Goal: Task Accomplishment & Management: Complete application form

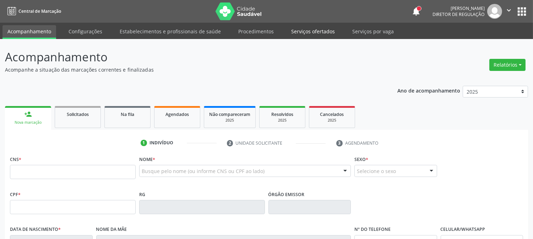
click at [307, 29] on link "Serviços ofertados" at bounding box center [313, 31] width 54 height 12
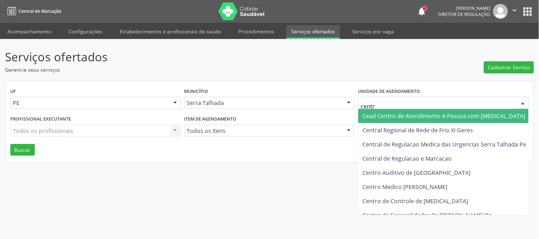
type input "centro"
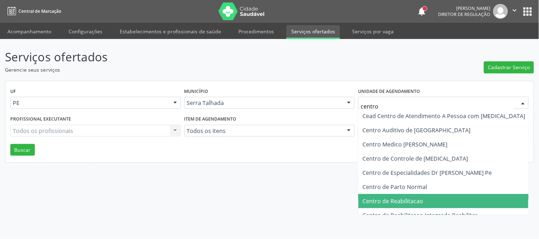
click at [400, 199] on span "Centro de Reabilitacao" at bounding box center [393, 202] width 61 height 8
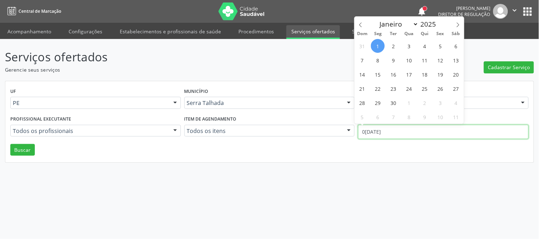
click at [398, 127] on input "0[DATE]" at bounding box center [443, 132] width 171 height 14
click at [358, 23] on icon at bounding box center [360, 24] width 5 height 5
select select "6"
click at [393, 49] on span "1" at bounding box center [394, 46] width 14 height 14
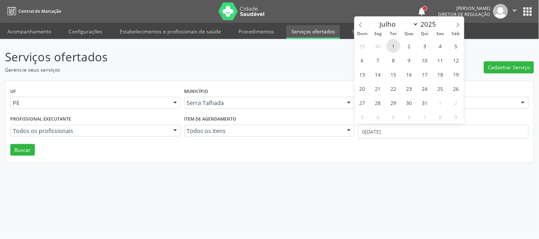
type input "[DATE]"
click at [460, 26] on icon at bounding box center [458, 24] width 5 height 5
click at [361, 27] on icon at bounding box center [360, 24] width 5 height 5
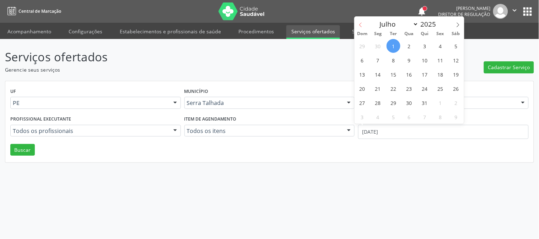
click at [361, 27] on icon at bounding box center [360, 24] width 5 height 5
select select "5"
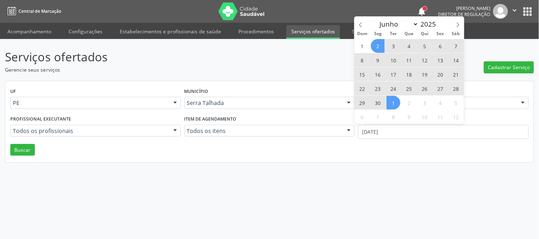
click at [375, 49] on span "2" at bounding box center [378, 46] width 14 height 14
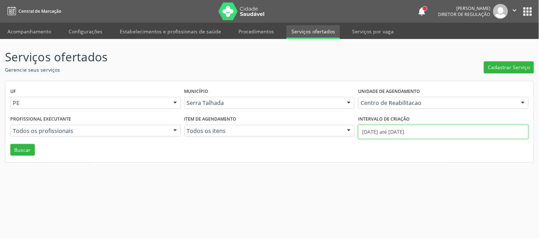
click at [380, 133] on input "[DATE] até [DATE]" at bounding box center [443, 132] width 171 height 14
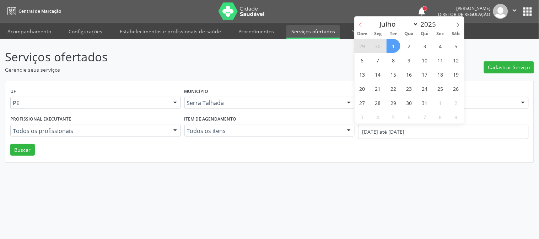
click at [361, 26] on icon at bounding box center [360, 24] width 5 height 5
select select "5"
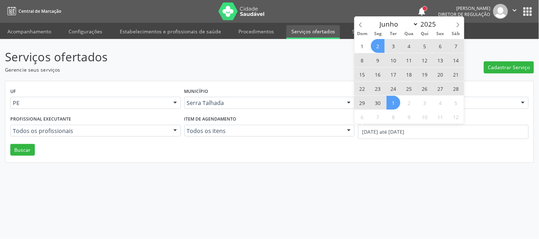
click at [383, 47] on span "2" at bounding box center [378, 46] width 14 height 14
type input "[DATE]"
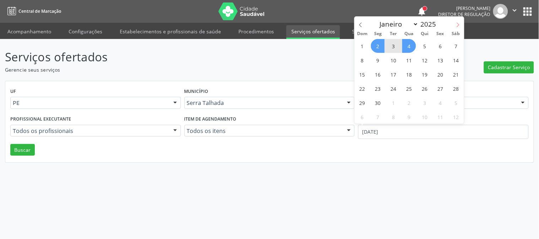
click at [457, 24] on icon at bounding box center [458, 24] width 5 height 5
select select "7"
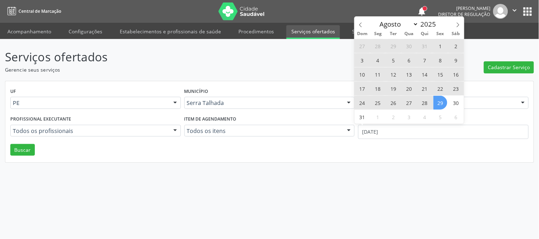
click at [438, 107] on span "29" at bounding box center [440, 103] width 14 height 14
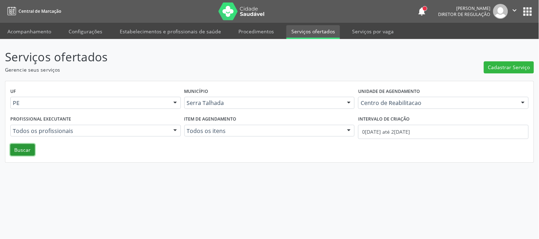
click at [32, 151] on button "Buscar" at bounding box center [22, 150] width 25 height 12
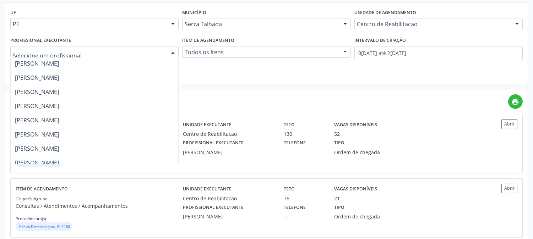
scroll to position [192, 0]
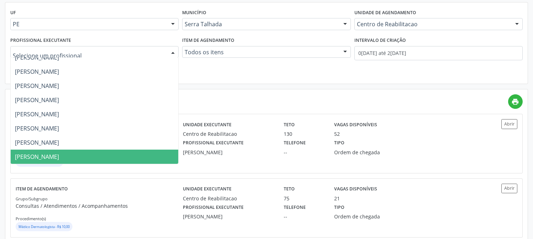
click at [59, 155] on span "[PERSON_NAME]" at bounding box center [37, 157] width 44 height 8
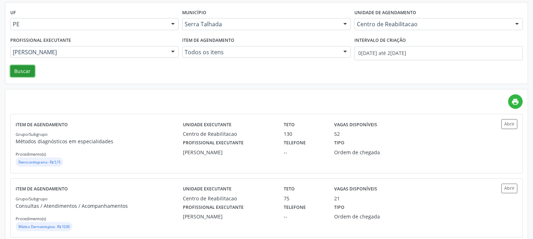
click at [16, 74] on button "Buscar" at bounding box center [22, 71] width 25 height 12
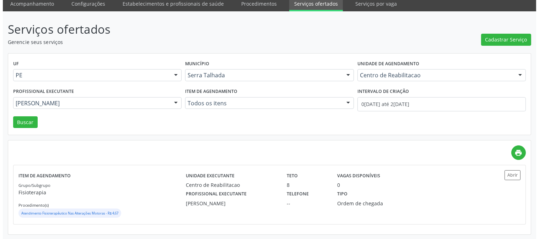
scroll to position [0, 0]
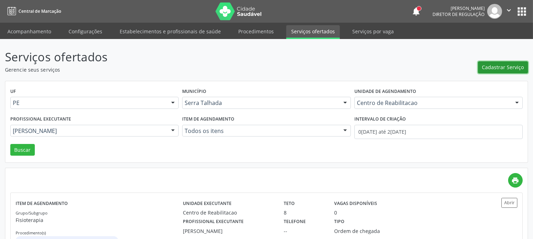
click at [494, 64] on span "Cadastrar Serviço" at bounding box center [504, 67] width 42 height 7
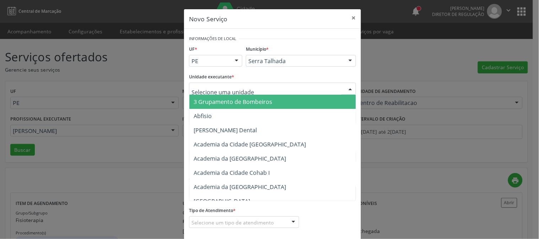
click at [277, 89] on div at bounding box center [272, 89] width 167 height 12
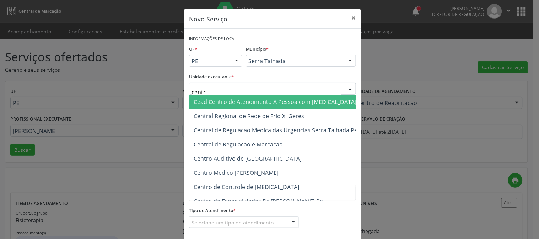
type input "centro"
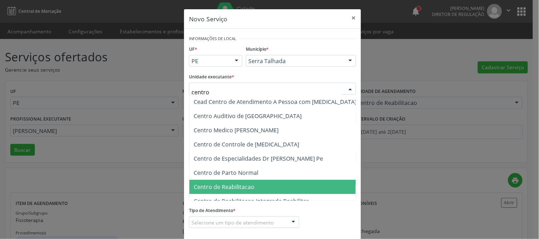
click at [222, 185] on span "Centro de Reabilitacao" at bounding box center [224, 187] width 61 height 8
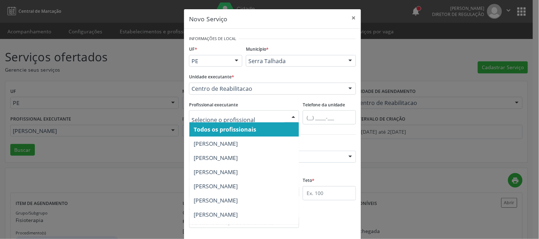
click at [282, 118] on div at bounding box center [244, 117] width 110 height 12
type input "ta"
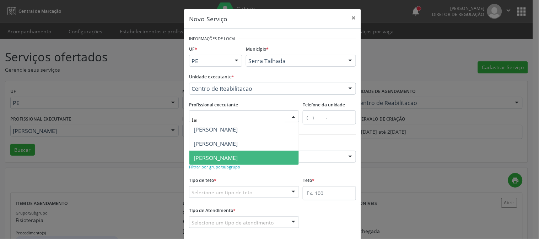
click at [238, 154] on span "[PERSON_NAME]" at bounding box center [216, 158] width 44 height 8
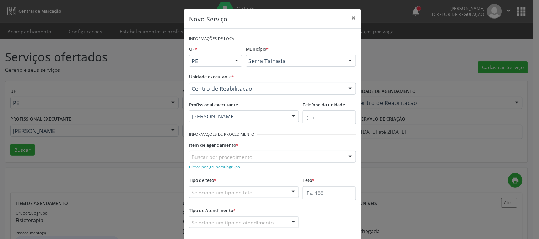
click at [275, 156] on div "Buscar por procedimento" at bounding box center [272, 157] width 167 height 12
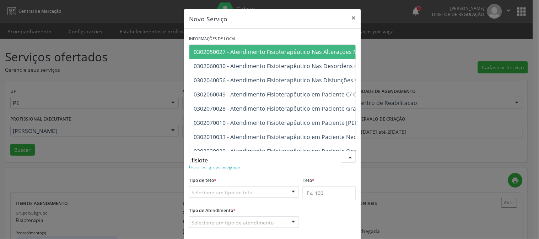
type input "fisioter"
click at [286, 55] on span "0302050027 - Atendimento Fisioterapêutico Nas Alterações Motoras" at bounding box center [393, 52] width 409 height 14
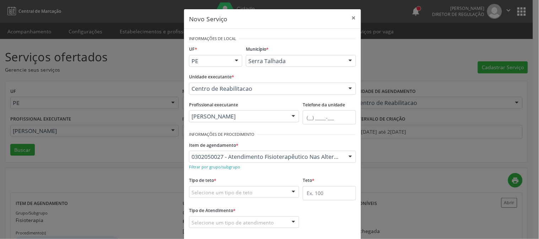
click at [271, 195] on div "Selecione um tipo de teto" at bounding box center [244, 193] width 110 height 12
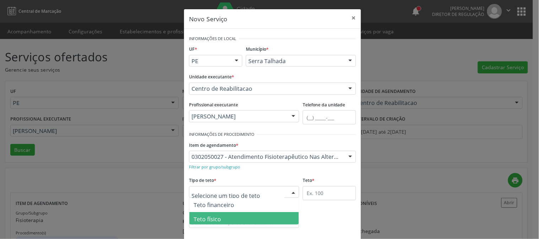
click at [262, 217] on span "Teto físico" at bounding box center [243, 219] width 109 height 14
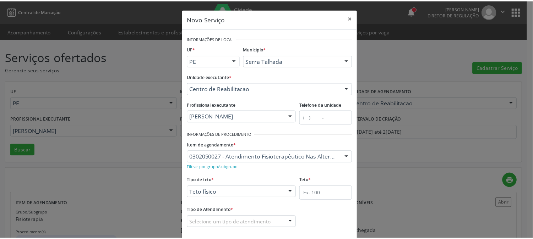
scroll to position [35, 0]
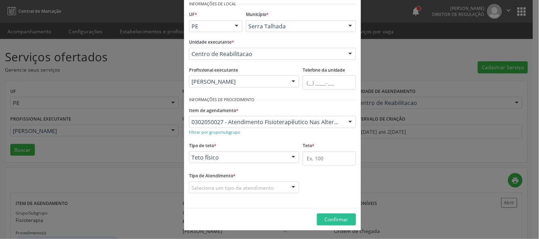
click at [278, 190] on div "Selecione um tipo de atendimento" at bounding box center [244, 188] width 110 height 12
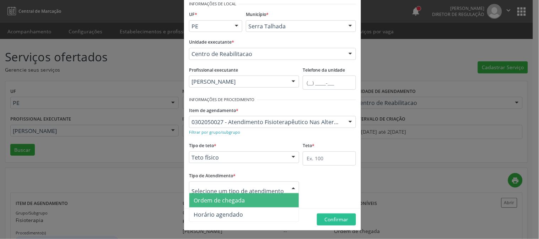
click at [275, 196] on span "Ordem de chegada" at bounding box center [243, 201] width 109 height 14
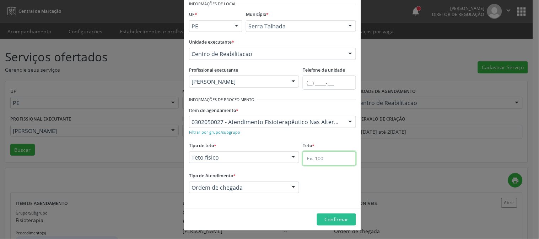
click at [309, 160] on input "text" at bounding box center [329, 159] width 53 height 14
type input "8"
click at [333, 223] on button "Confirmar" at bounding box center [336, 220] width 39 height 12
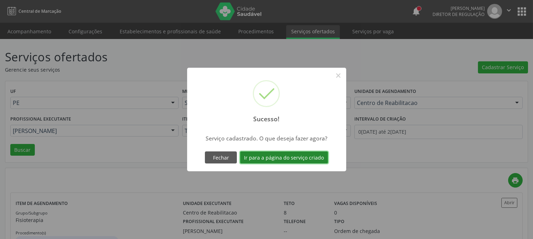
click at [290, 160] on button "Ir para a página do serviço criado" at bounding box center [284, 158] width 88 height 12
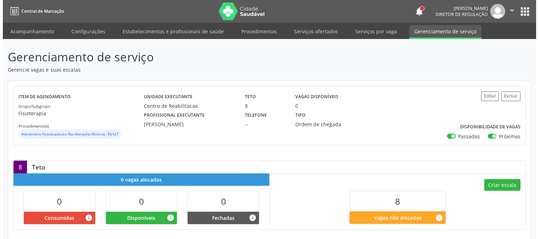
scroll to position [39, 0]
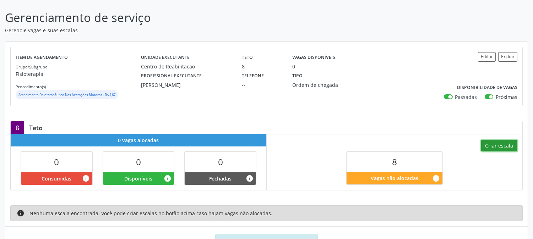
click at [492, 149] on button "Criar escala" at bounding box center [499, 146] width 36 height 12
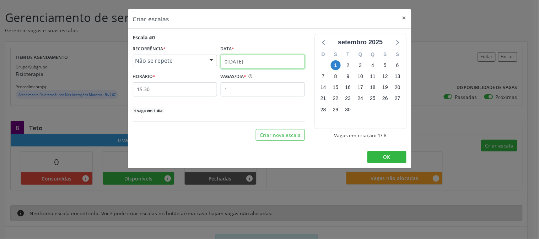
click at [276, 63] on input "0[DATE]" at bounding box center [263, 62] width 84 height 14
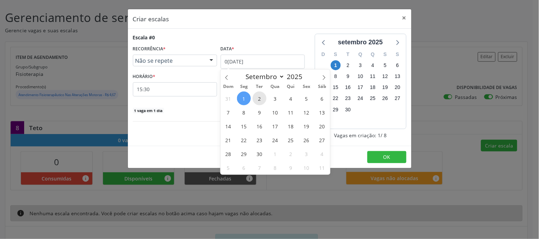
click at [260, 100] on span "2" at bounding box center [260, 99] width 14 height 14
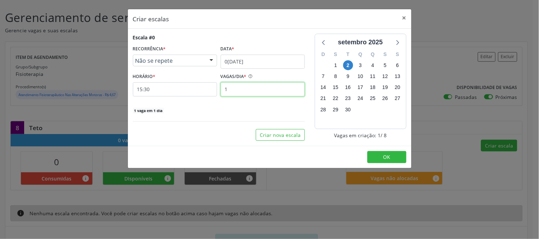
click at [252, 91] on input "1" at bounding box center [263, 89] width 84 height 14
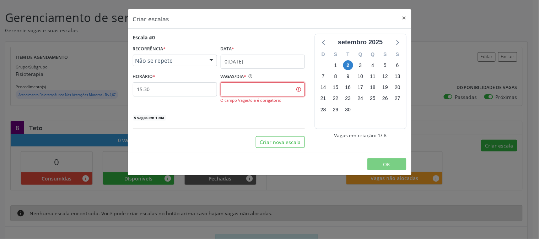
type input "5"
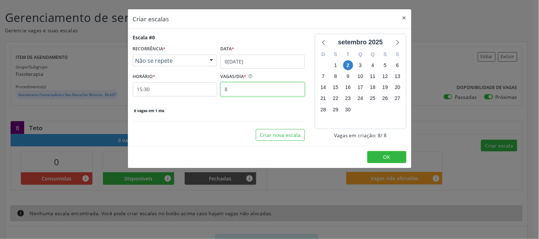
type input "8"
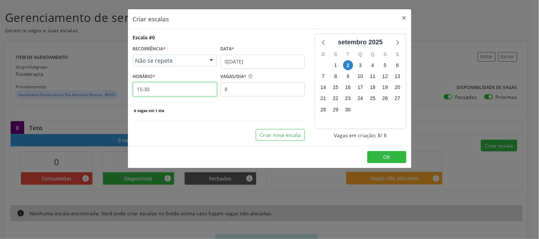
click at [195, 92] on input "15:30" at bounding box center [175, 89] width 84 height 14
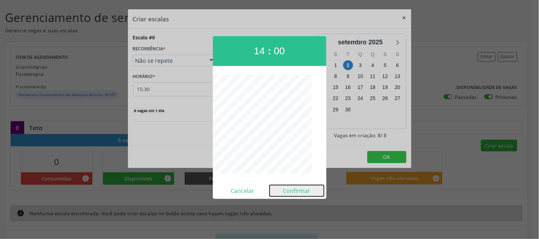
click at [291, 193] on button "Confirmar" at bounding box center [297, 190] width 54 height 11
type input "14:00"
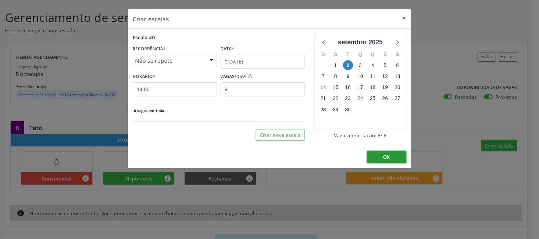
click at [371, 154] on button "OK" at bounding box center [386, 157] width 39 height 12
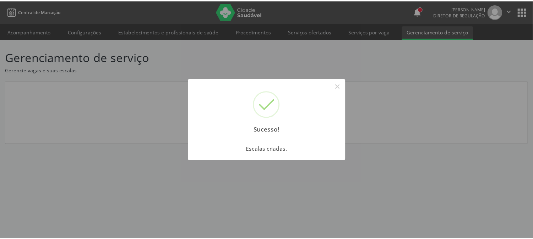
scroll to position [0, 0]
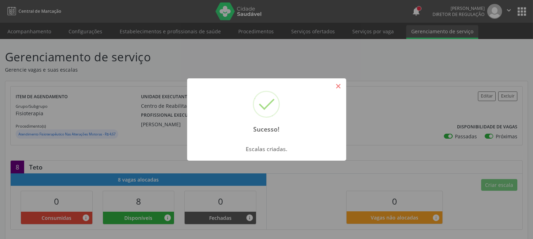
click at [334, 88] on button "×" at bounding box center [339, 86] width 12 height 12
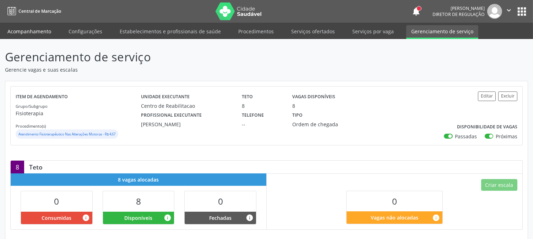
click at [39, 28] on link "Acompanhamento" at bounding box center [29, 31] width 54 height 12
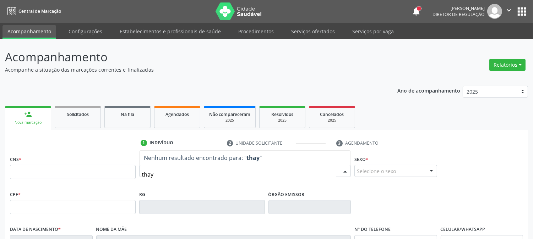
type input "thayn"
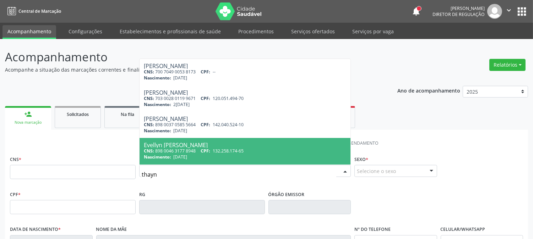
drag, startPoint x: 177, startPoint y: 150, endPoint x: 186, endPoint y: 150, distance: 8.9
click at [177, 150] on div "CNS: 898 0046 3177 8948 CPF: 132.258.174-65" at bounding box center [245, 151] width 203 height 6
type input "898 0046 3177 8948"
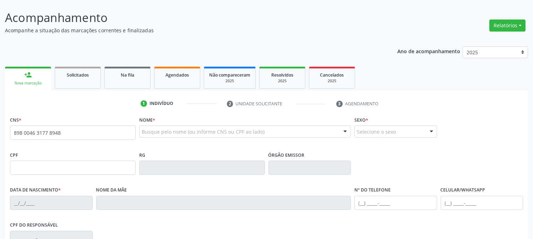
scroll to position [145, 0]
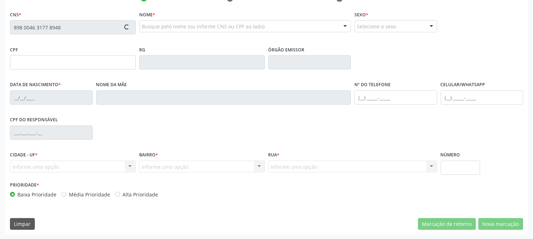
type input "132.258.174-65"
type input "[DATE]"
type input "[PERSON_NAME]"
type input "[PHONE_NUMBER]"
type input "014.304.664-05"
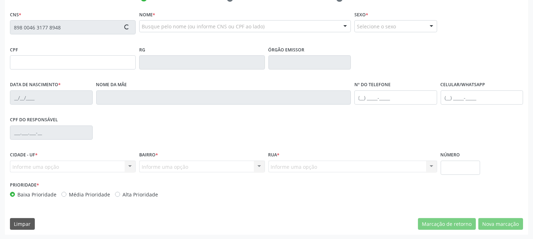
type input "379"
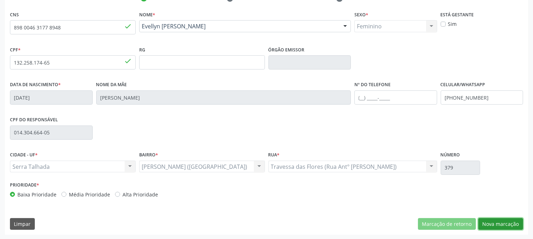
click at [494, 222] on button "Nova marcação" at bounding box center [501, 225] width 45 height 12
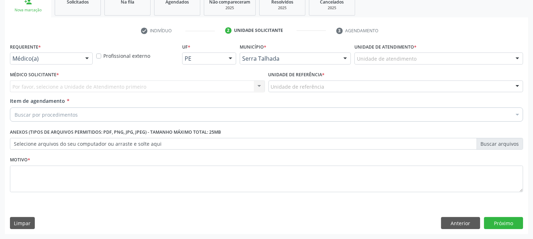
scroll to position [112, 0]
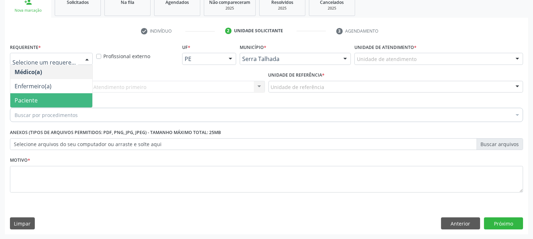
click at [59, 93] on span "Paciente" at bounding box center [51, 100] width 82 height 14
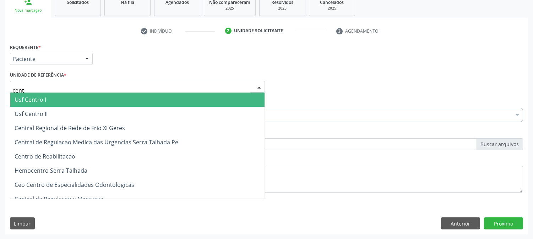
type input "centr"
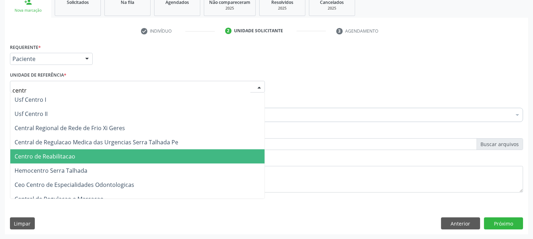
click at [81, 161] on span "Centro de Reabilitacao" at bounding box center [137, 157] width 254 height 14
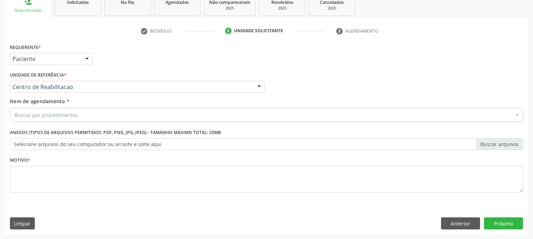
click at [74, 108] on div "Buscar por procedimentos" at bounding box center [266, 115] width 513 height 14
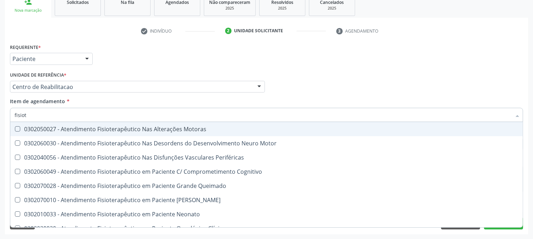
type input "fisiote"
click at [53, 124] on span "0302050027 - Atendimento Fisioterapêutico Nas Alterações Motoras" at bounding box center [266, 129] width 513 height 14
checkbox Motoras "true"
click at [0, 134] on div "Acompanhamento Acompanhe a situação das marcações correntes e finalizadas Relat…" at bounding box center [266, 83] width 533 height 313
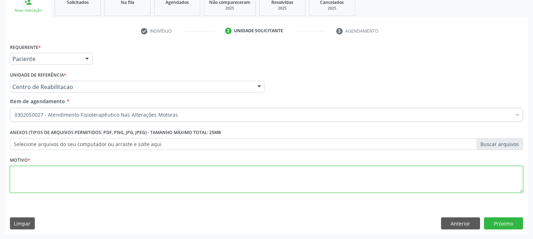
click at [75, 183] on textarea at bounding box center [266, 179] width 513 height 27
type textarea "."
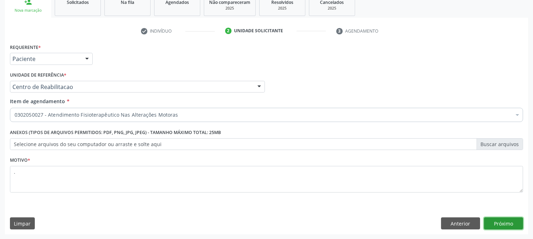
click at [514, 227] on button "Próximo" at bounding box center [503, 224] width 39 height 12
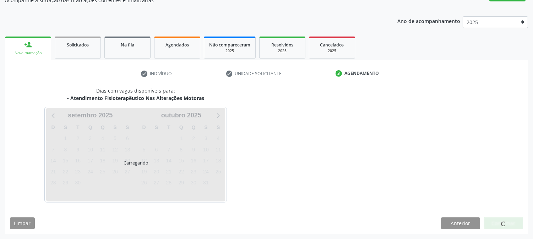
scroll to position [69, 0]
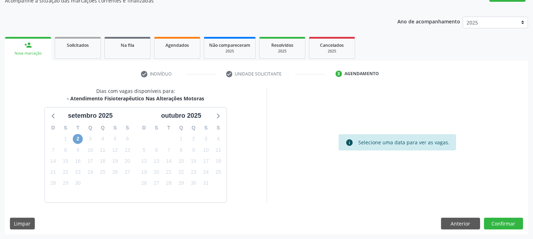
click at [76, 140] on span "2" at bounding box center [78, 139] width 10 height 10
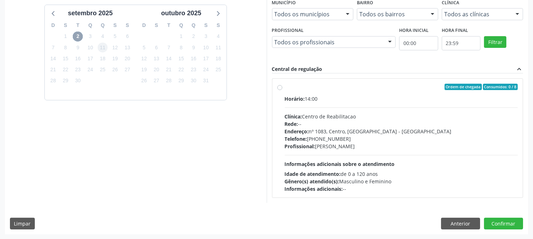
scroll to position [0, 0]
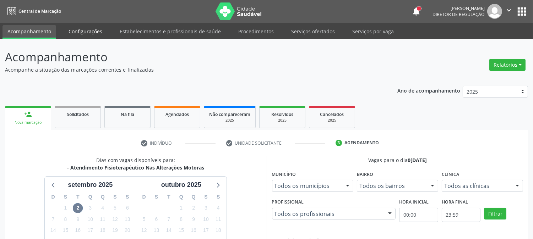
click at [91, 37] on link "Configurações" at bounding box center [86, 31] width 44 height 12
click at [84, 29] on link "Configurações" at bounding box center [86, 31] width 44 height 12
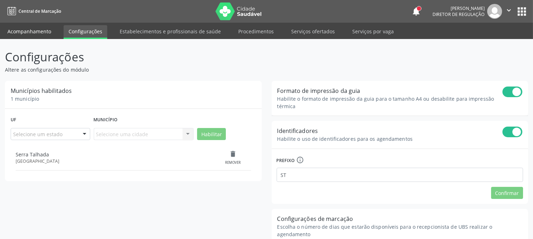
click at [41, 34] on link "Acompanhamento" at bounding box center [29, 31] width 54 height 12
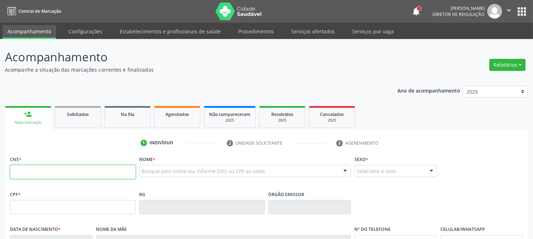
click at [58, 174] on input "text" at bounding box center [73, 172] width 126 height 14
type input "164 2617 3542 0000"
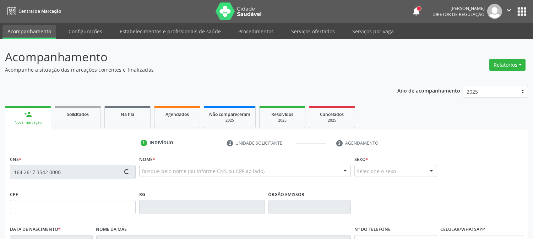
type input "089.705.805-49"
type input "[DATE]"
type input "[PERSON_NAME]"
type input "[PHONE_NUMBER]"
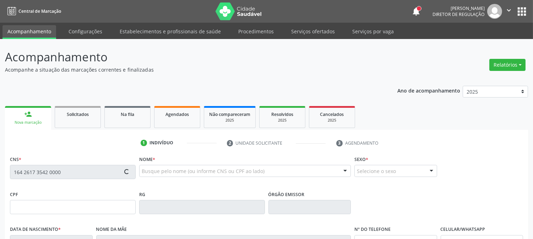
type input "5"
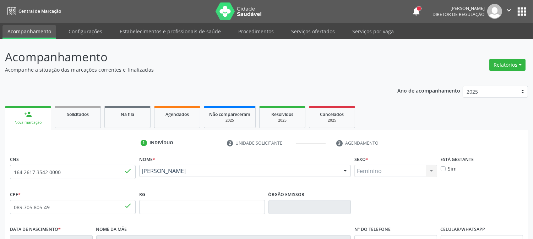
scroll to position [145, 0]
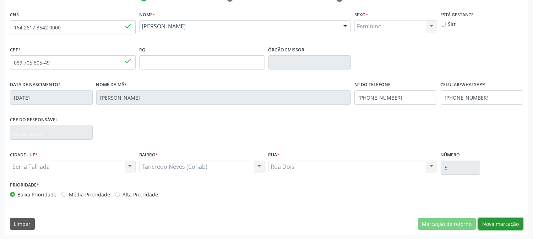
click at [483, 226] on button "Nova marcação" at bounding box center [501, 225] width 45 height 12
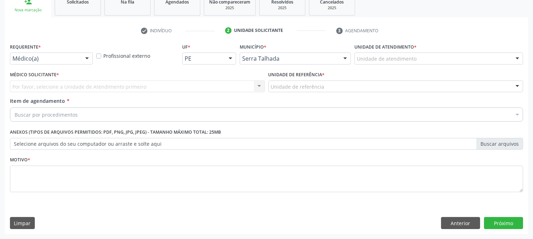
scroll to position [112, 0]
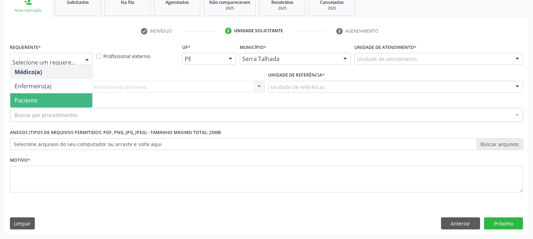
click at [28, 101] on span "Paciente" at bounding box center [26, 101] width 23 height 8
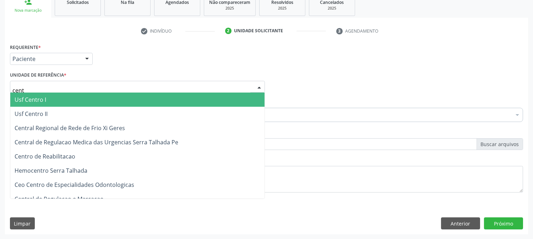
type input "centr"
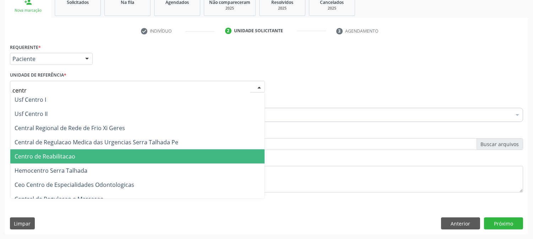
click at [50, 156] on span "Centro de Reabilitacao" at bounding box center [45, 157] width 61 height 8
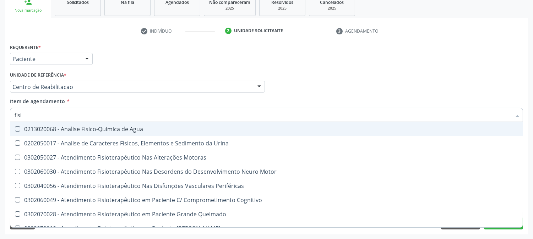
type input "fisio"
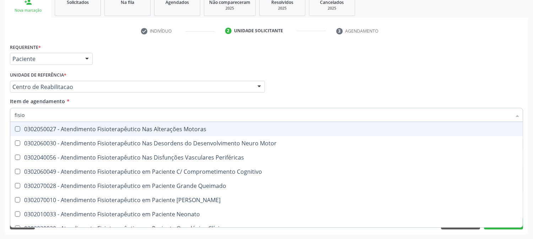
click at [47, 131] on div "0302050027 - Atendimento Fisioterapêutico Nas Alterações Motoras" at bounding box center [269, 129] width 508 height 6
checkbox Motoras "true"
click at [0, 128] on div "Acompanhamento Acompanhe a situação das marcações correntes e finalizadas Relat…" at bounding box center [266, 83] width 533 height 313
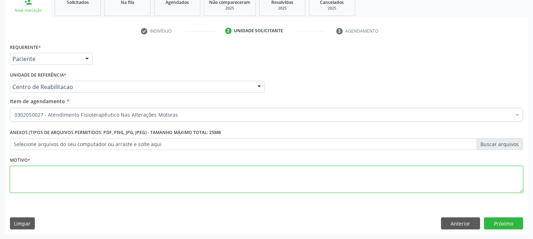
click at [172, 187] on textarea at bounding box center [266, 179] width 513 height 27
type textarea "."
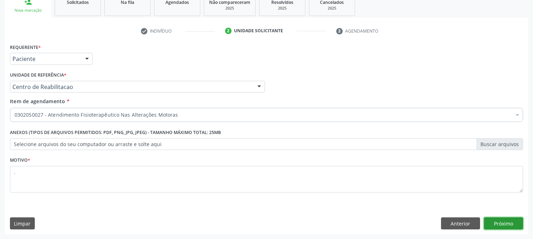
click at [494, 219] on button "Próximo" at bounding box center [503, 224] width 39 height 12
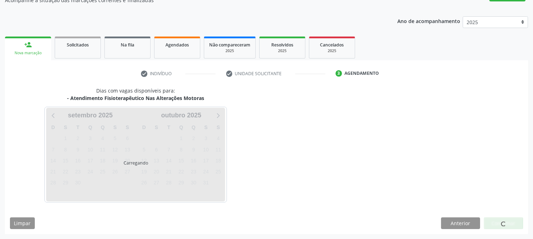
scroll to position [69, 0]
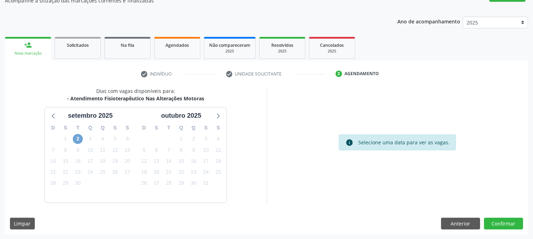
click at [79, 134] on span "2" at bounding box center [78, 139] width 10 height 10
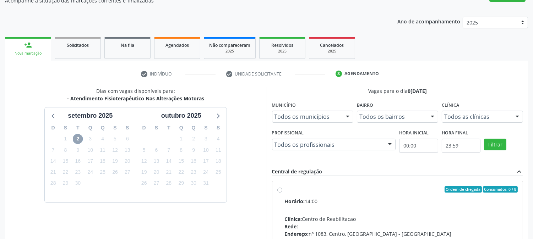
scroll to position [172, 0]
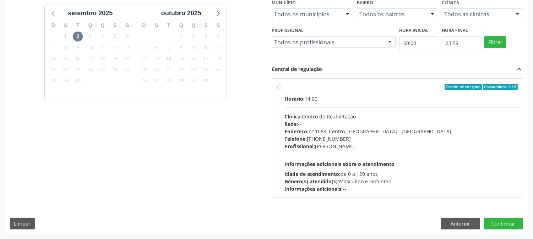
click at [363, 156] on div "Horário: 14:00 Clínica: Centro de Reabilitacao Rede: -- Endereço: [STREET_ADDRE…" at bounding box center [401, 144] width 233 height 98
click at [282, 90] on input "Ordem de chegada Consumidos: 0 / 8 Horário: 14:00 Clínica: Centro de Reabilitac…" at bounding box center [280, 87] width 5 height 6
radio input "true"
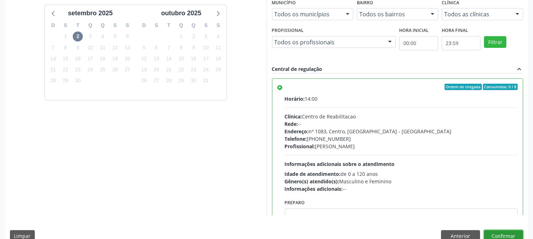
click at [499, 235] on button "Confirmar" at bounding box center [503, 237] width 39 height 12
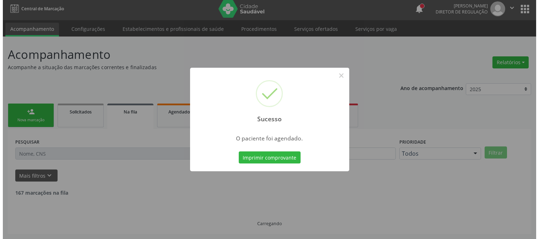
scroll to position [0, 0]
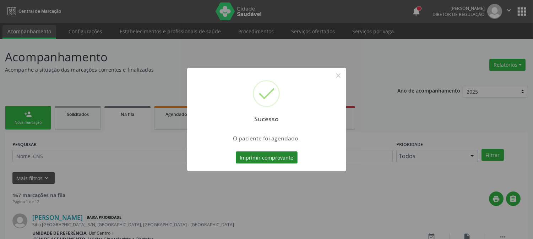
click at [280, 159] on button "Imprimir comprovante" at bounding box center [267, 158] width 62 height 12
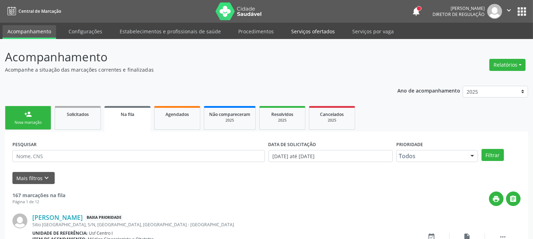
click at [292, 26] on link "Serviços ofertados" at bounding box center [313, 31] width 54 height 12
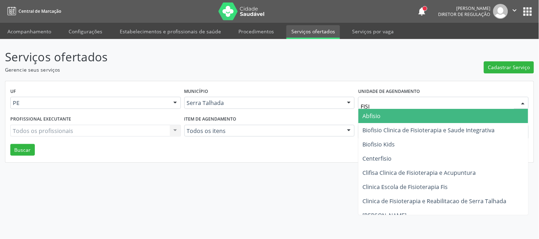
type input "FISIO"
drag, startPoint x: 403, startPoint y: 102, endPoint x: 340, endPoint y: 106, distance: 63.0
click at [340, 106] on div "UF PE PE Nenhum resultado encontrado para: " " Não há nenhuma opção para ser ex…" at bounding box center [270, 100] width 522 height 28
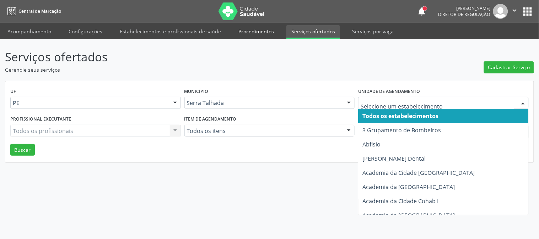
click at [252, 32] on link "Procedimentos" at bounding box center [255, 31] width 45 height 12
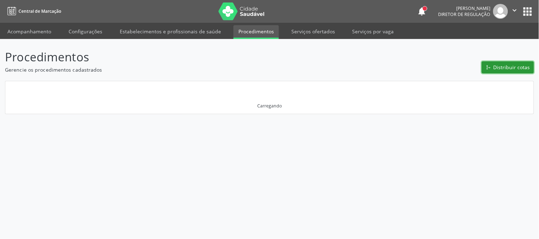
click at [519, 68] on span "Distribuir cotas" at bounding box center [512, 67] width 37 height 7
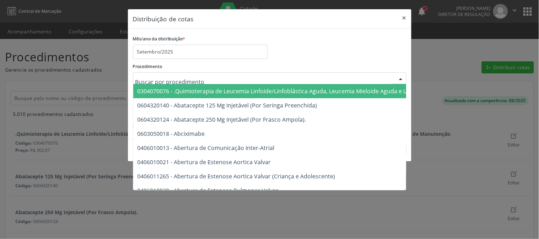
click at [356, 77] on div at bounding box center [270, 78] width 274 height 12
type input "C"
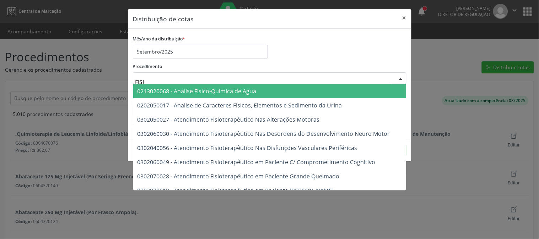
type input "FISIO"
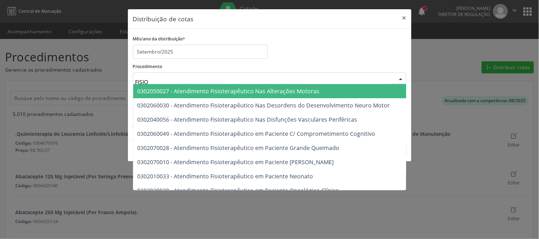
click at [309, 93] on span "0302050027 - Atendimento Fisioterapêutico Nas Alterações Motoras" at bounding box center [229, 91] width 182 height 8
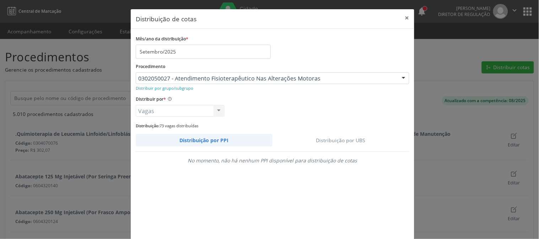
click at [320, 138] on link "Distribuição por UBS" at bounding box center [341, 140] width 137 height 12
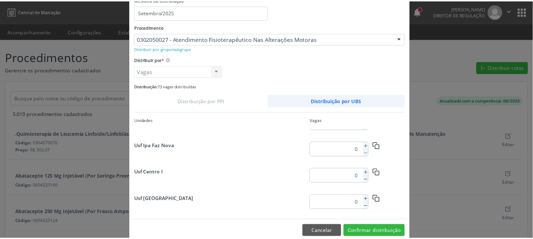
scroll to position [926, 0]
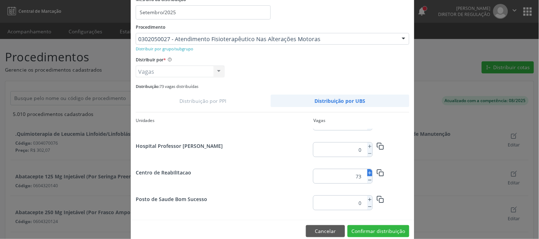
click at [367, 172] on icon at bounding box center [369, 173] width 5 height 5
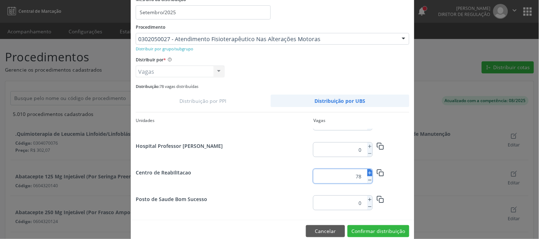
click at [367, 172] on icon at bounding box center [369, 173] width 5 height 5
type input "80"
click at [368, 228] on button "Confirmar distribuição" at bounding box center [379, 232] width 62 height 12
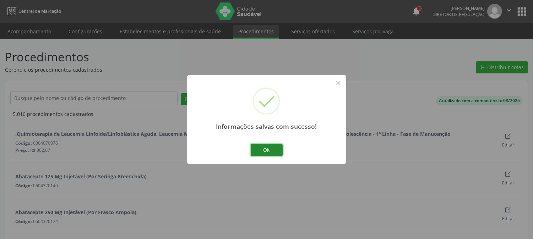
click at [280, 148] on button "Ok" at bounding box center [267, 150] width 32 height 12
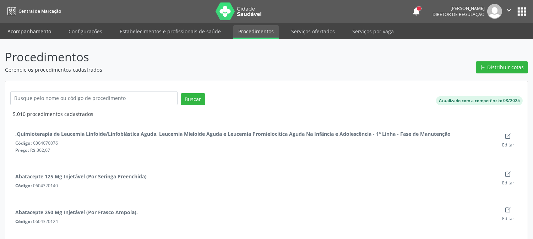
click at [40, 29] on link "Acompanhamento" at bounding box center [29, 31] width 54 height 12
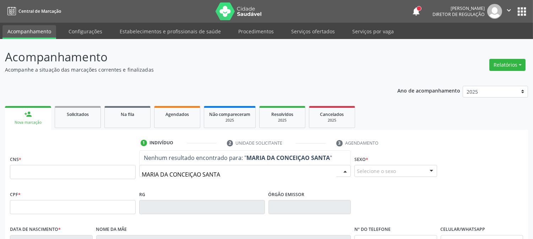
type input "MARIA DA CONCEIÇAO SANTAN"
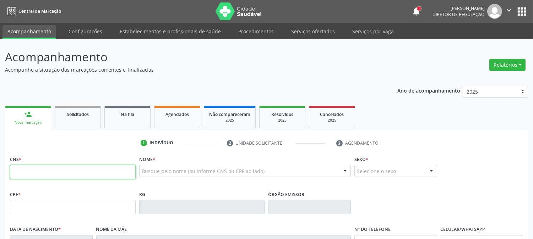
click at [76, 170] on input "text" at bounding box center [73, 172] width 126 height 14
paste input "706 0073 3664 4949"
type input "706 0073 3664 4949"
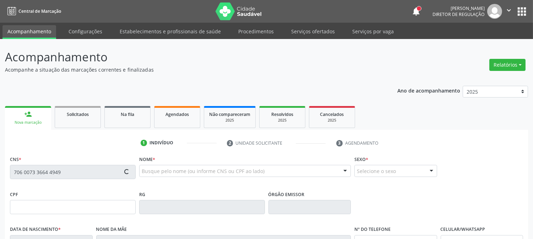
type input "418.374.284-68"
type input "[DATE]"
type input "Tertulina [PERSON_NAME]"
type input "[PHONE_NUMBER]"
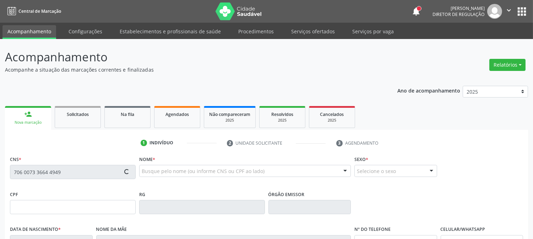
type input "1106"
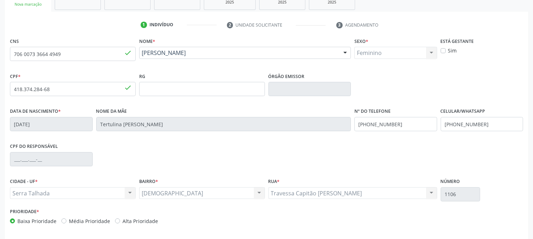
scroll to position [145, 0]
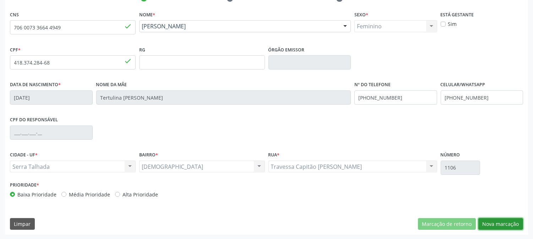
click at [487, 222] on button "Nova marcação" at bounding box center [501, 225] width 45 height 12
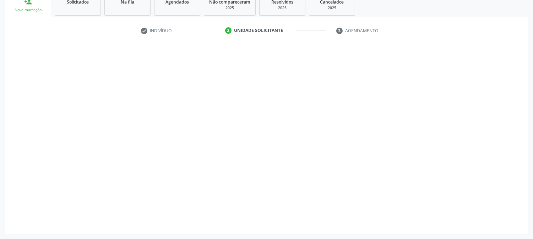
scroll to position [112, 0]
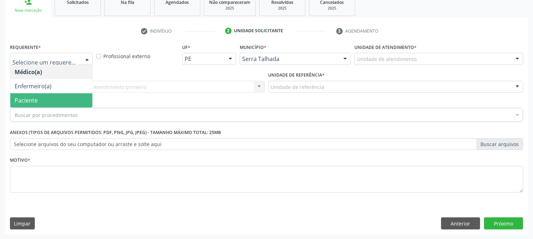
click at [68, 96] on span "Paciente" at bounding box center [51, 100] width 82 height 14
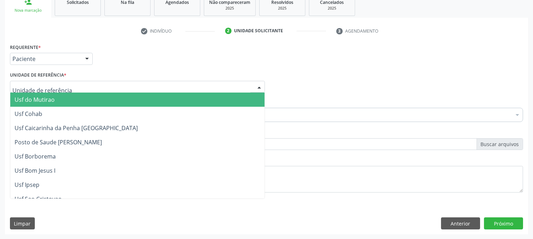
click at [72, 87] on div at bounding box center [137, 87] width 255 height 12
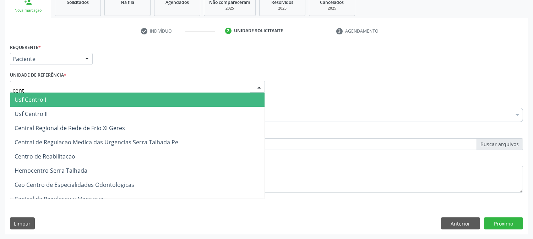
type input "centr"
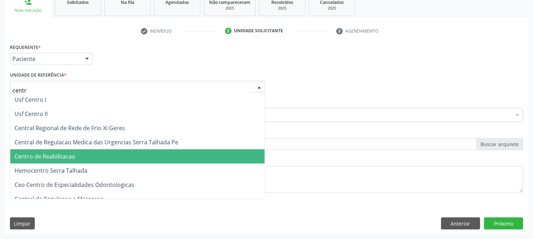
click at [75, 161] on span "Centro de Reabilitacao" at bounding box center [137, 157] width 254 height 14
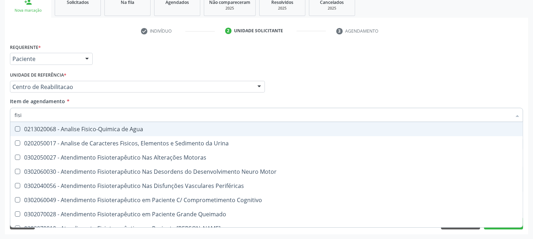
type input "fisio"
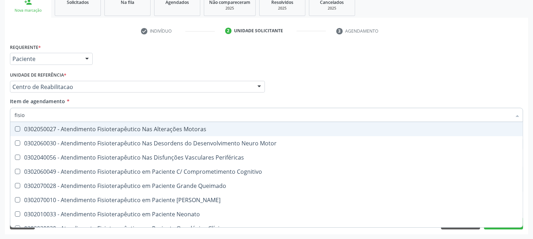
click at [85, 131] on div "0302050027 - Atendimento Fisioterapêutico Nas Alterações Motoras" at bounding box center [269, 129] width 508 height 6
checkbox Motoras "true"
click at [0, 129] on div "Acompanhamento Acompanhe a situação das marcações correntes e finalizadas Relat…" at bounding box center [266, 83] width 533 height 313
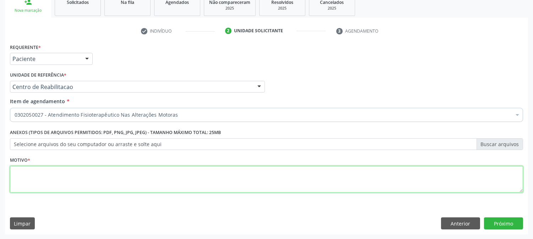
click at [45, 186] on textarea at bounding box center [266, 179] width 513 height 27
type textarea "."
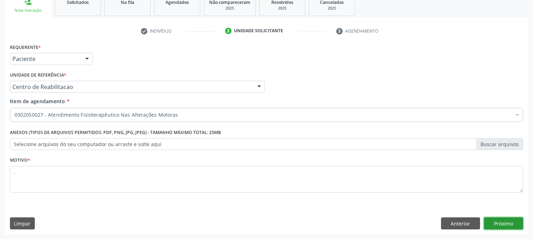
click at [491, 220] on button "Próximo" at bounding box center [503, 224] width 39 height 12
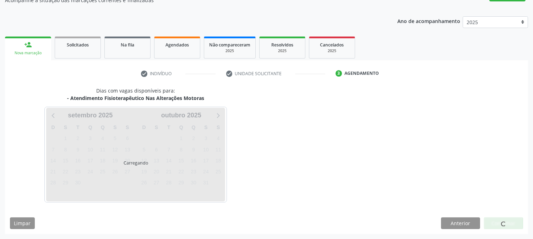
scroll to position [69, 0]
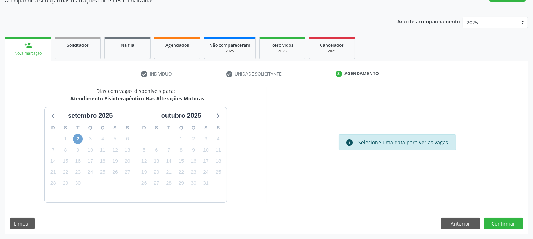
click at [80, 135] on span "2" at bounding box center [78, 139] width 10 height 10
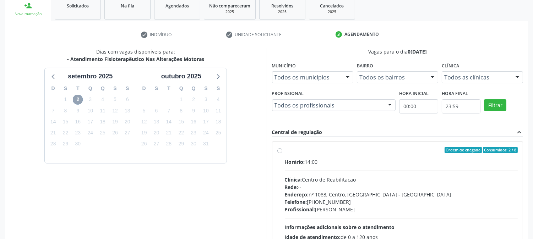
scroll to position [172, 0]
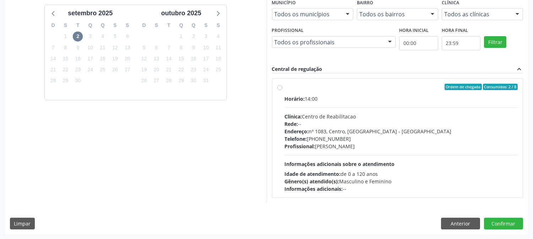
click at [369, 139] on div "Telefone: [PHONE_NUMBER]" at bounding box center [401, 138] width 233 height 7
click at [282, 90] on input "Ordem de chegada Consumidos: 2 / 8 Horário: 14:00 Clínica: Centro de Reabilitac…" at bounding box center [280, 87] width 5 height 6
radio input "true"
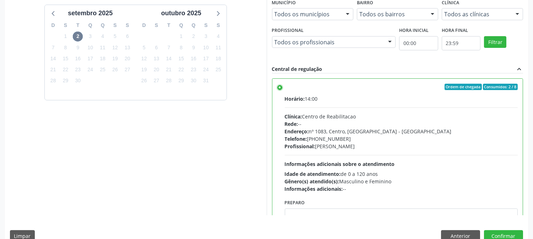
scroll to position [185, 0]
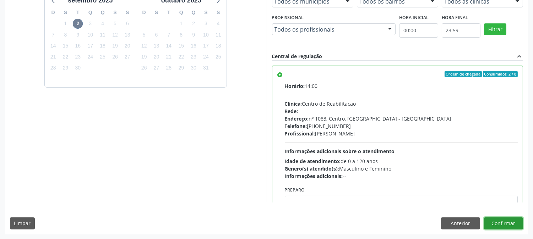
click at [497, 223] on button "Confirmar" at bounding box center [503, 224] width 39 height 12
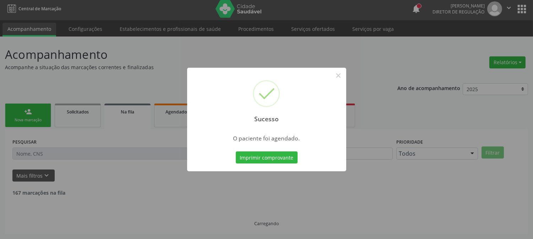
scroll to position [0, 0]
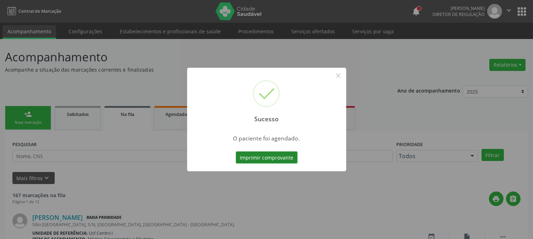
click at [255, 159] on button "Imprimir comprovante" at bounding box center [267, 158] width 62 height 12
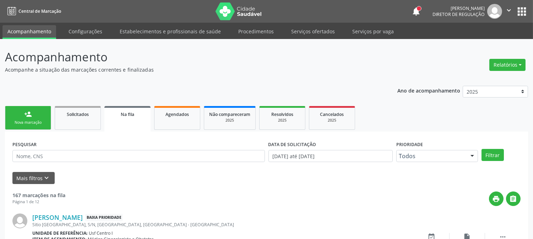
click at [44, 114] on link "person_add Nova marcação" at bounding box center [28, 118] width 46 height 24
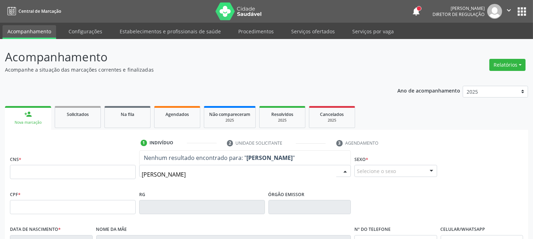
type input "[PERSON_NAME]"
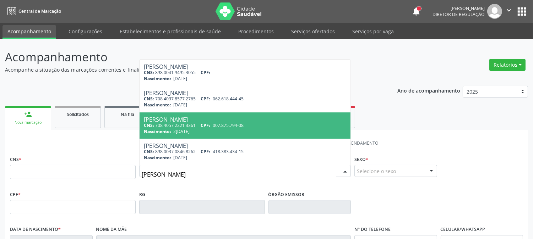
click at [208, 129] on div "Nascimento: [DATE]" at bounding box center [245, 132] width 203 height 6
type input "708 4057 2221 3361"
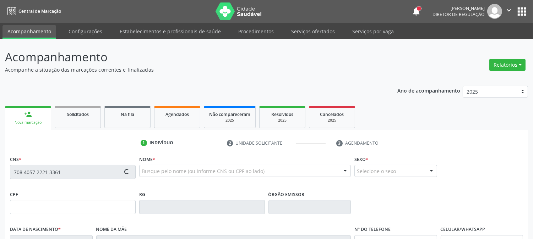
type input "007.875.794-08"
type input "2[DATE]"
type input "[PERSON_NAME]"
type input "[PHONE_NUMBER]"
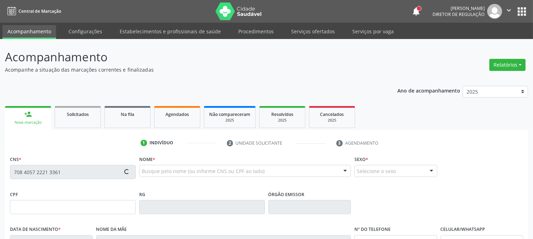
type input "S/N"
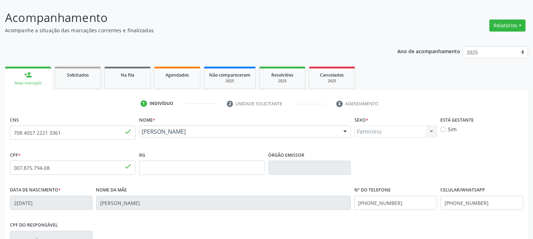
scroll to position [145, 0]
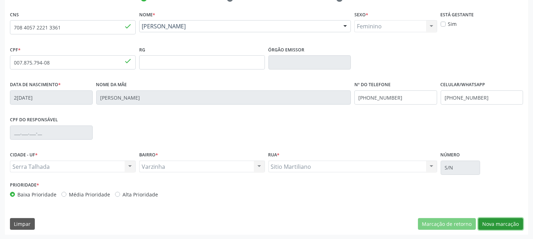
click at [506, 221] on button "Nova marcação" at bounding box center [501, 225] width 45 height 12
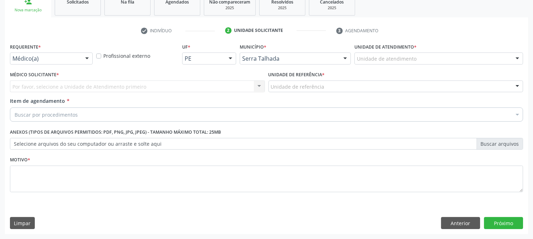
scroll to position [112, 0]
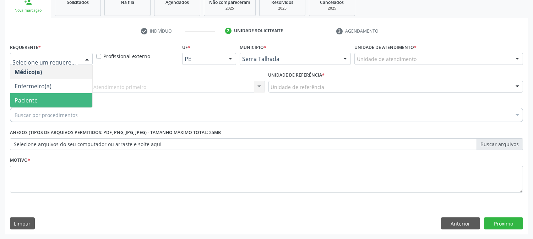
click at [48, 97] on span "Paciente" at bounding box center [51, 100] width 82 height 14
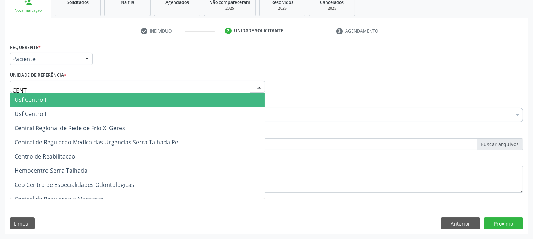
type input "CENTR"
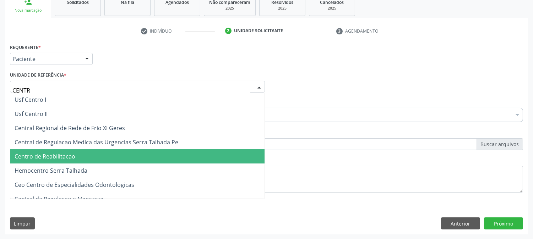
click at [54, 151] on span "Centro de Reabilitacao" at bounding box center [137, 157] width 254 height 14
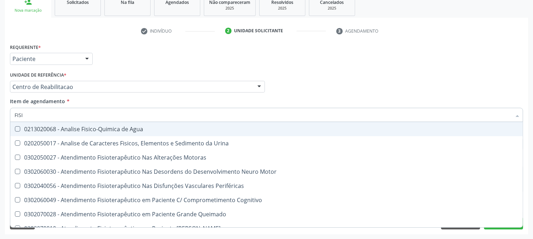
type input "FISIO"
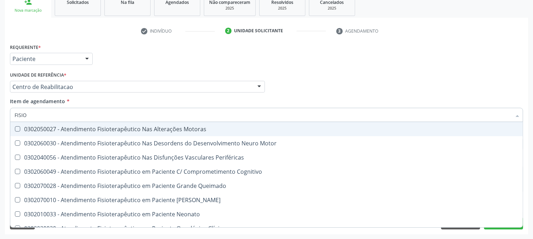
click at [40, 126] on div "0302050027 - Atendimento Fisioterapêutico Nas Alterações Motoras" at bounding box center [269, 129] width 508 height 6
checkbox Motoras "true"
click at [0, 129] on div "Acompanhamento Acompanhe a situação das marcações correntes e finalizadas Relat…" at bounding box center [266, 83] width 533 height 313
checkbox Motor "true"
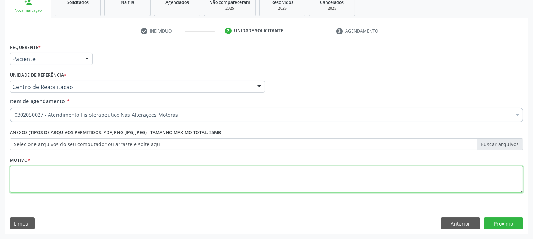
click at [82, 173] on textarea at bounding box center [266, 179] width 513 height 27
type textarea "."
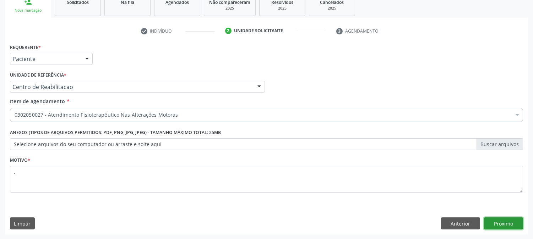
click at [491, 221] on button "Próximo" at bounding box center [503, 224] width 39 height 12
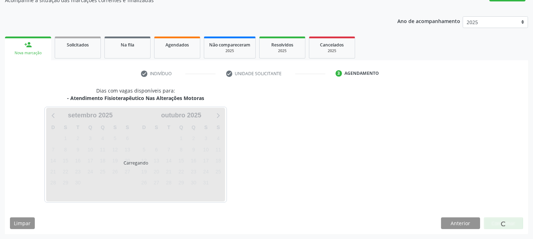
scroll to position [69, 0]
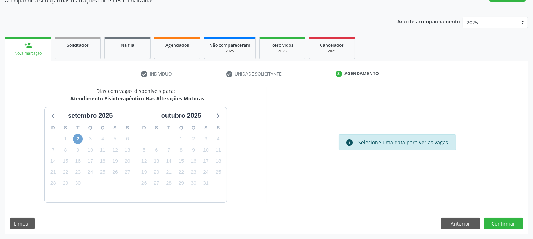
click at [79, 138] on span "2" at bounding box center [78, 139] width 10 height 10
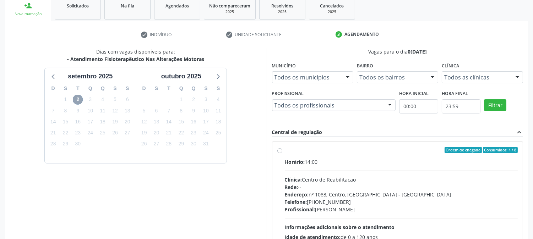
scroll to position [172, 0]
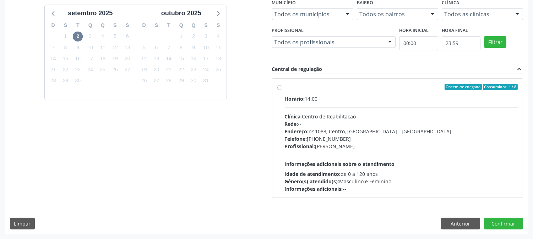
click at [373, 171] on div "Idade de atendimento: de 0 a 120 anos" at bounding box center [401, 174] width 233 height 7
click at [282, 90] on input "Ordem de chegada Consumidos: 4 / 8 Horário: 14:00 Clínica: Centro de Reabilitac…" at bounding box center [280, 87] width 5 height 6
radio input "true"
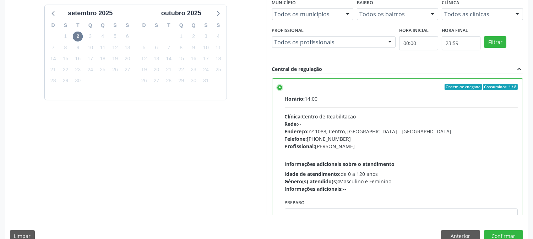
scroll to position [185, 0]
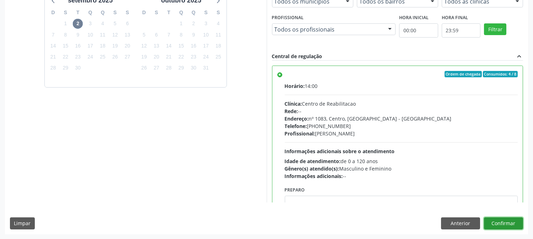
click at [503, 228] on button "Confirmar" at bounding box center [503, 224] width 39 height 12
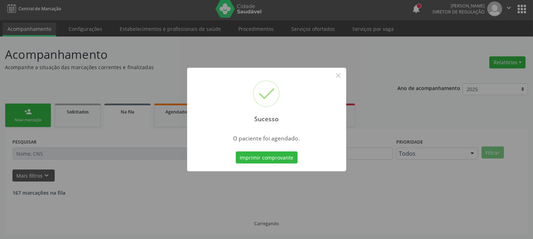
scroll to position [0, 0]
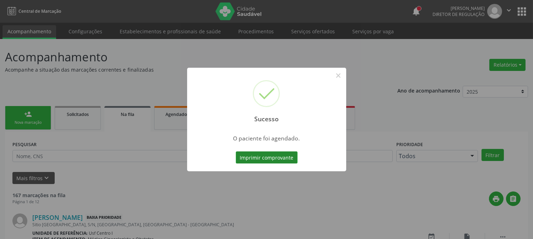
click at [266, 159] on button "Imprimir comprovante" at bounding box center [267, 158] width 62 height 12
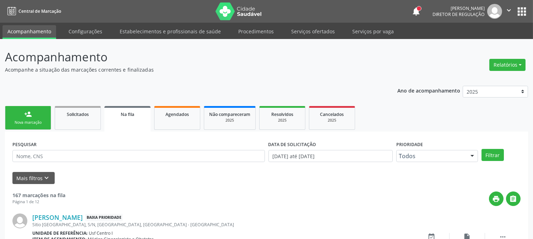
click at [33, 123] on div "Nova marcação" at bounding box center [28, 122] width 36 height 5
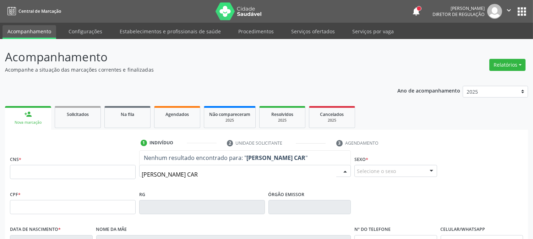
type input "ELUSA DA SILVA CARD"
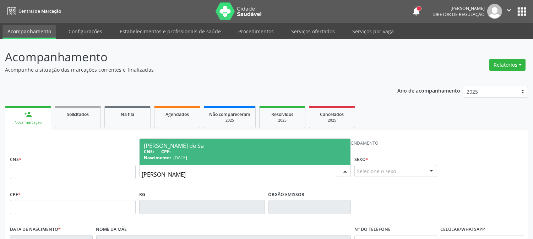
click at [250, 157] on div "Nascimento: 04/12/1976" at bounding box center [245, 158] width 203 height 6
